Goal: Transaction & Acquisition: Subscribe to service/newsletter

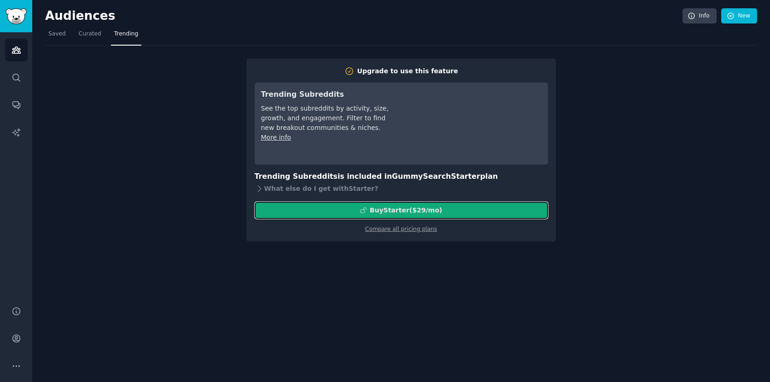
click at [469, 212] on div "Buy Starter ($ 29 /mo )" at bounding box center [401, 210] width 292 height 10
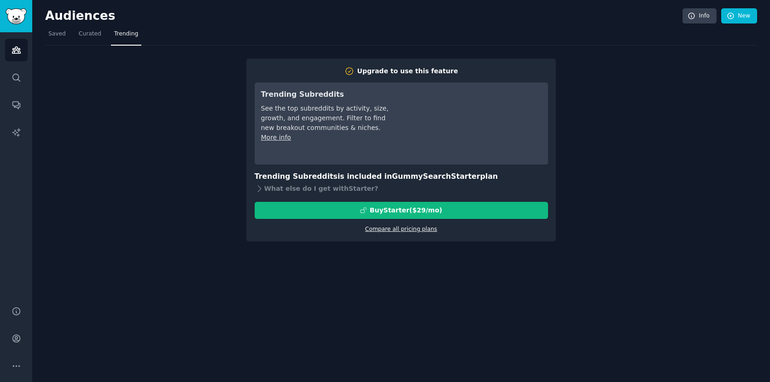
click at [394, 231] on link "Compare all pricing plans" at bounding box center [401, 229] width 72 height 6
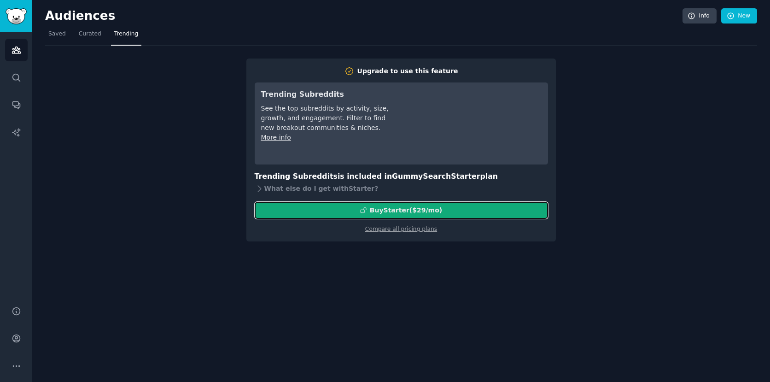
click at [508, 211] on div "Buy Starter ($ 29 /mo )" at bounding box center [401, 210] width 292 height 10
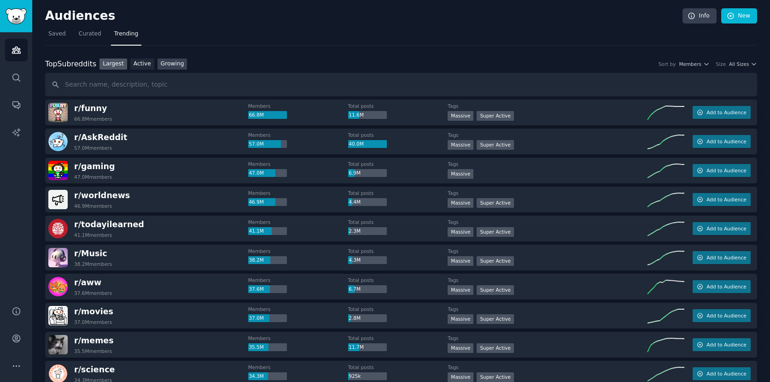
click at [172, 64] on link "Growing" at bounding box center [172, 64] width 30 height 12
